Goal: Task Accomplishment & Management: Manage account settings

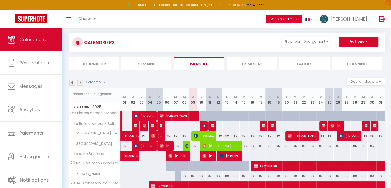
scroll to position [6, 0]
click at [73, 84] on img at bounding box center [72, 83] width 6 height 6
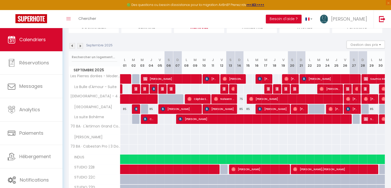
scroll to position [43, 0]
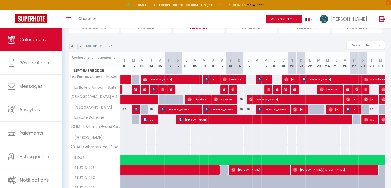
click at [72, 47] on img at bounding box center [72, 46] width 6 height 6
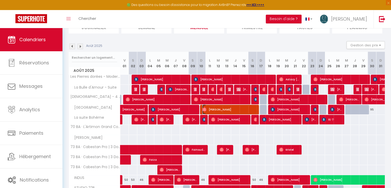
click at [228, 110] on span "[PERSON_NAME]" at bounding box center [230, 109] width 54 height 10
select select "OK"
select select "0"
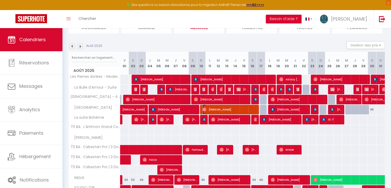
select select "1"
select select
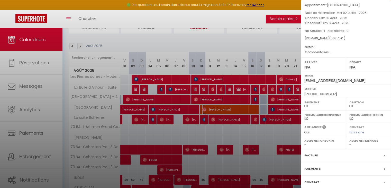
scroll to position [0, 0]
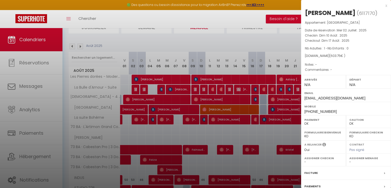
click at [382, 6] on div "x" at bounding box center [344, 6] width 86 height 6
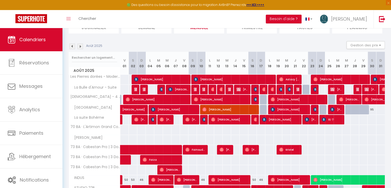
click at [80, 46] on img at bounding box center [80, 46] width 6 height 6
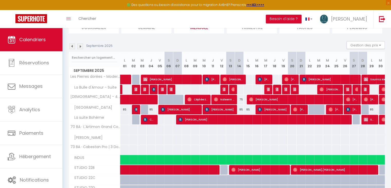
click at [80, 46] on img at bounding box center [80, 46] width 6 height 6
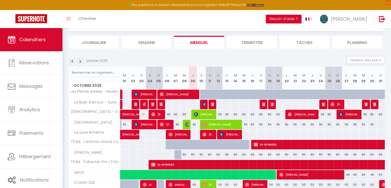
scroll to position [43, 0]
